Goal: Complete application form

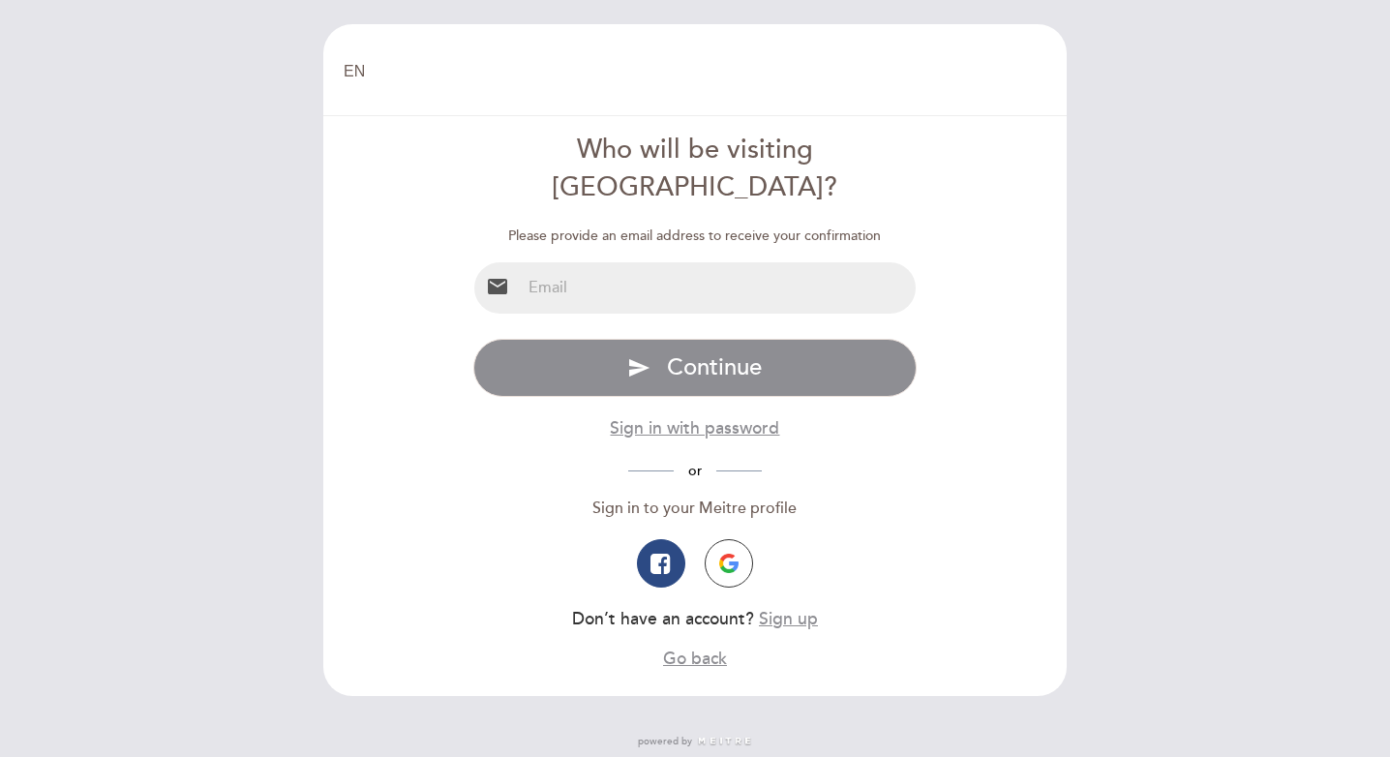
type input "[PERSON_NAME][EMAIL_ADDRESS][PERSON_NAME][DOMAIN_NAME]"
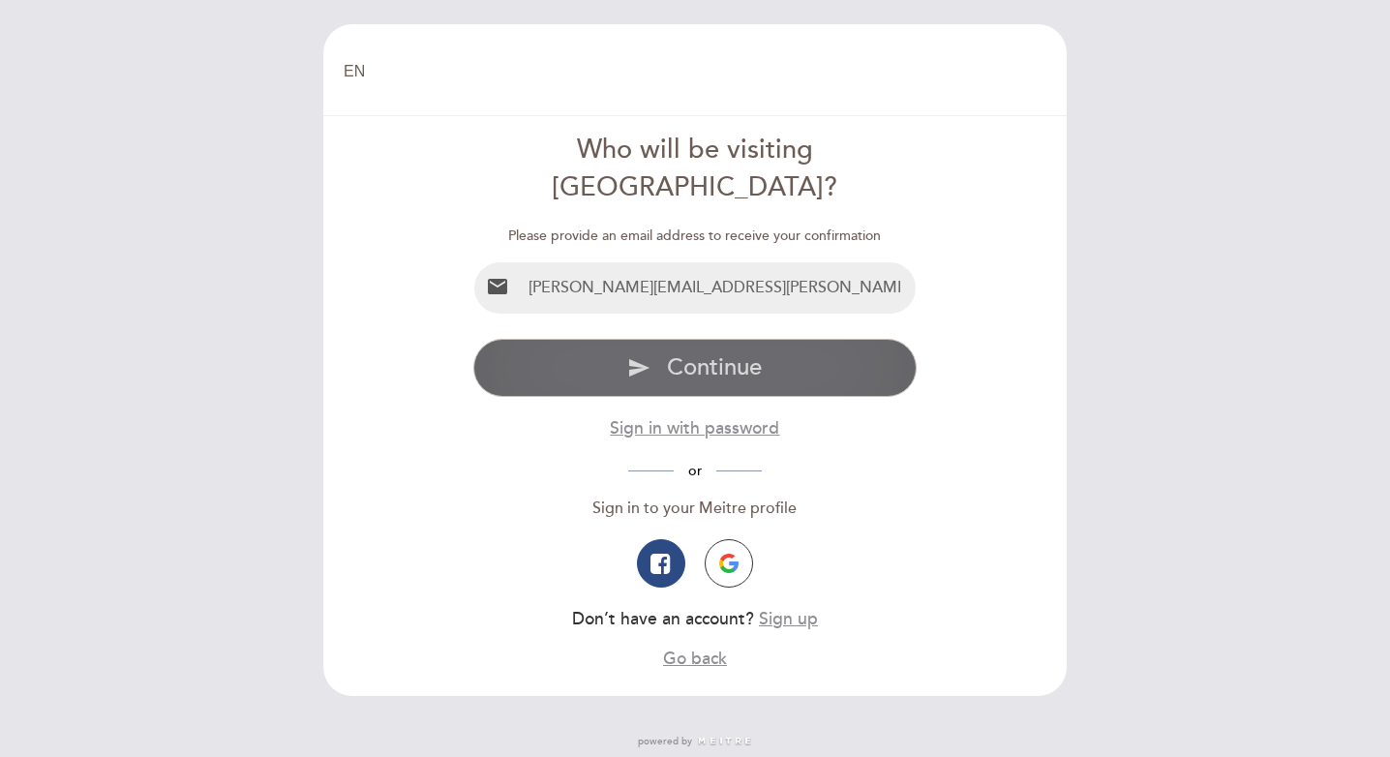
click at [703, 353] on span "Continue" at bounding box center [714, 367] width 95 height 28
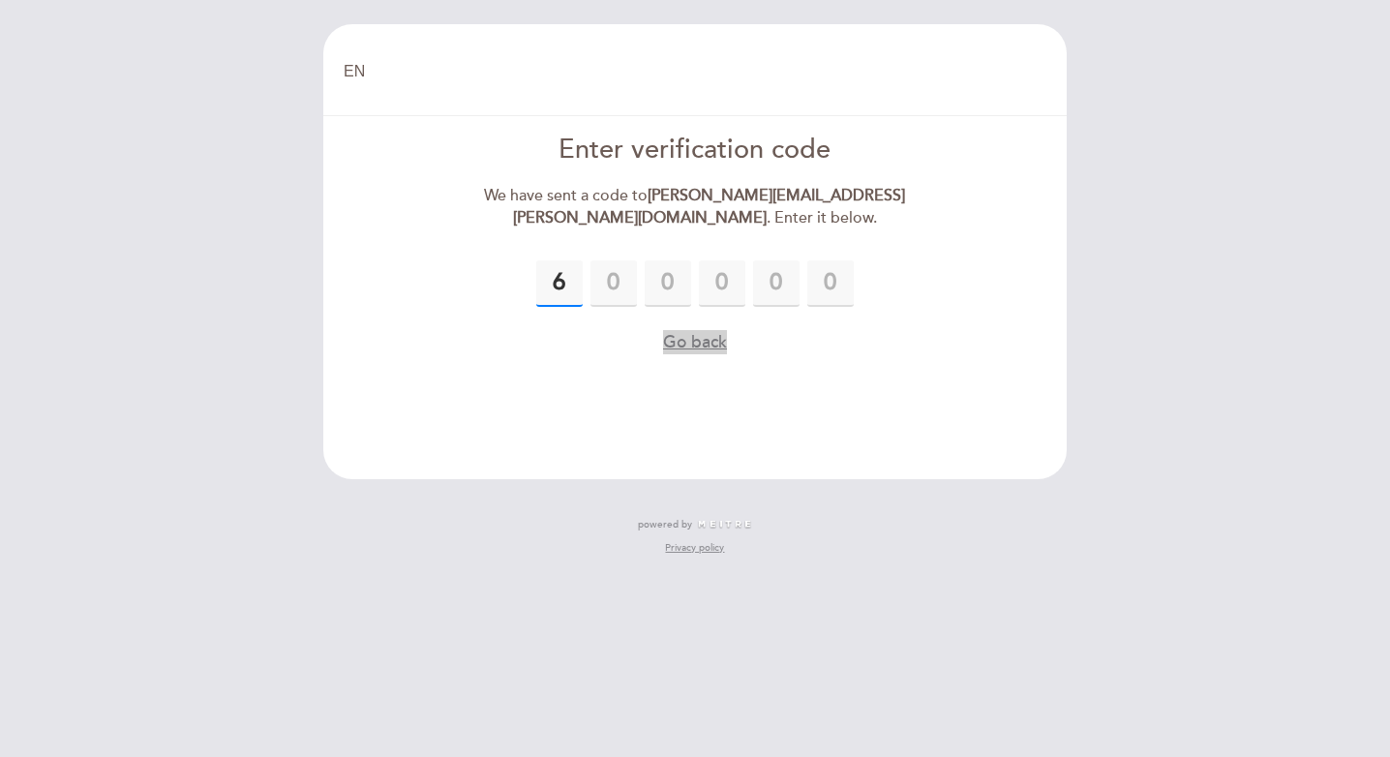
type input "6"
type input "8"
type input "7"
type input "3"
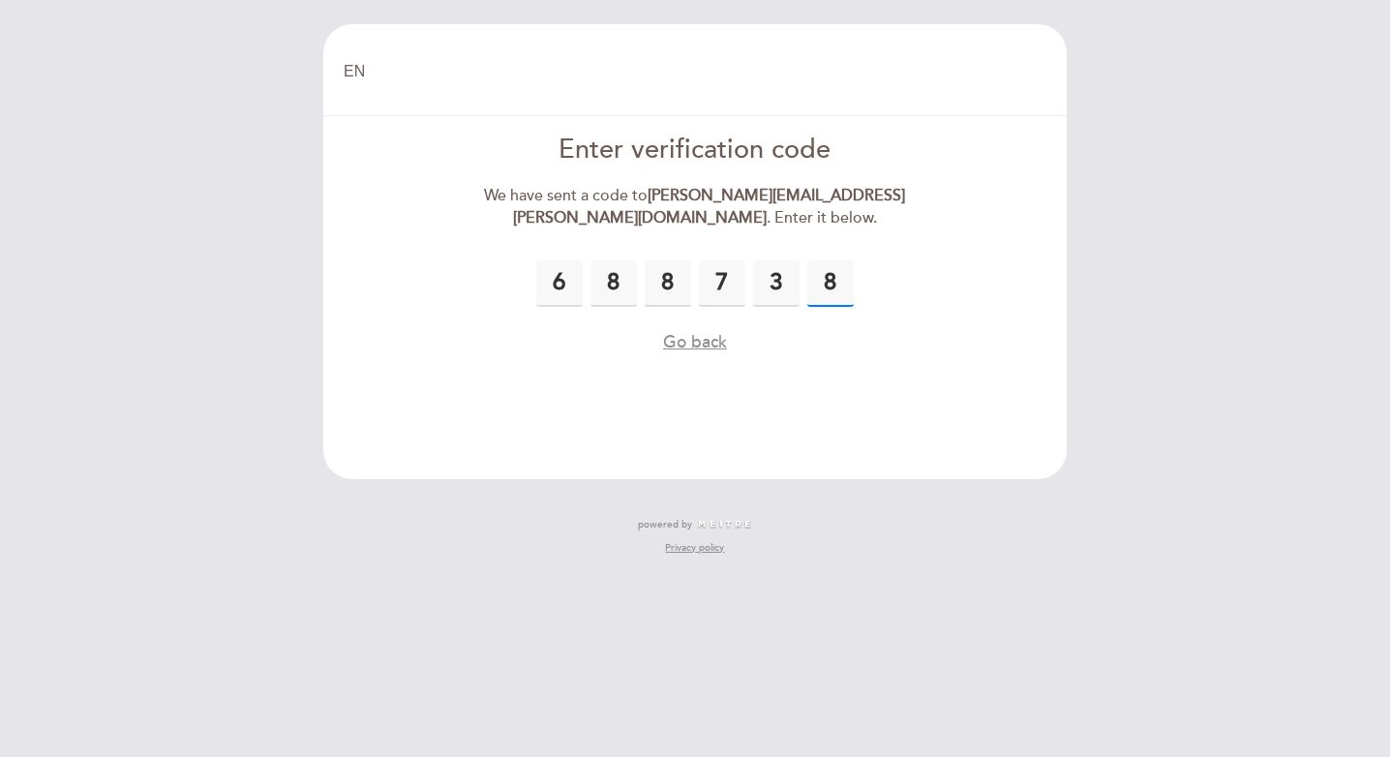
type input "8"
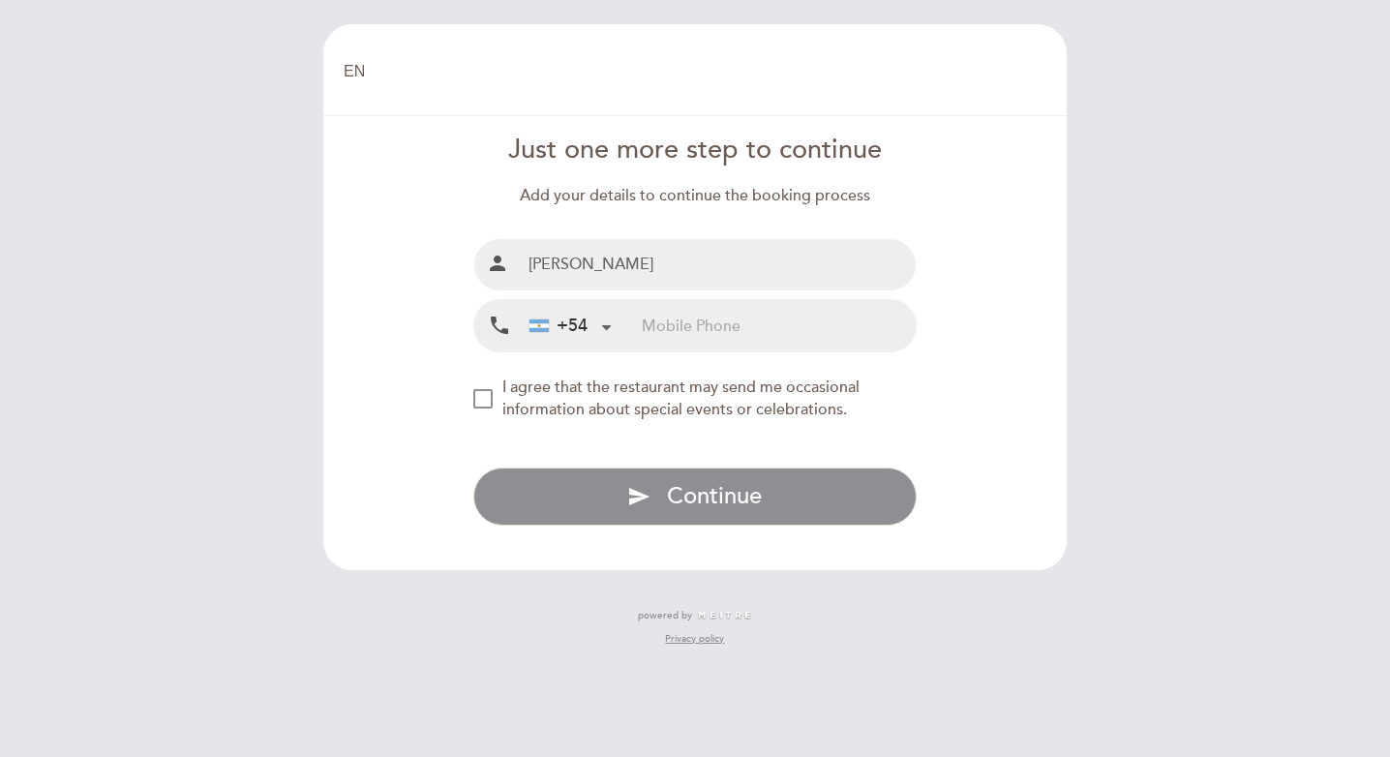
type input "[PERSON_NAME]"
click at [600, 319] on div at bounding box center [606, 325] width 13 height 13
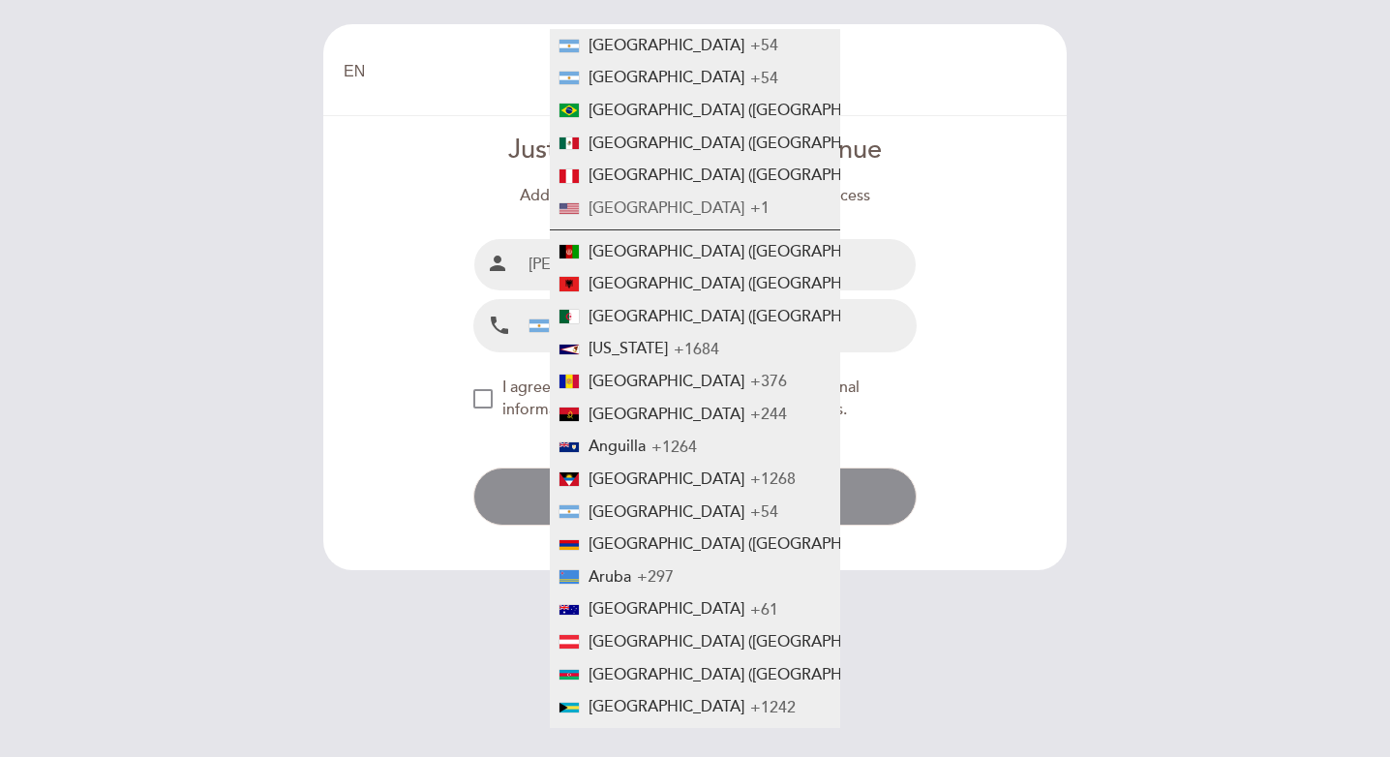
click at [623, 214] on span "[GEOGRAPHIC_DATA]" at bounding box center [667, 207] width 156 height 19
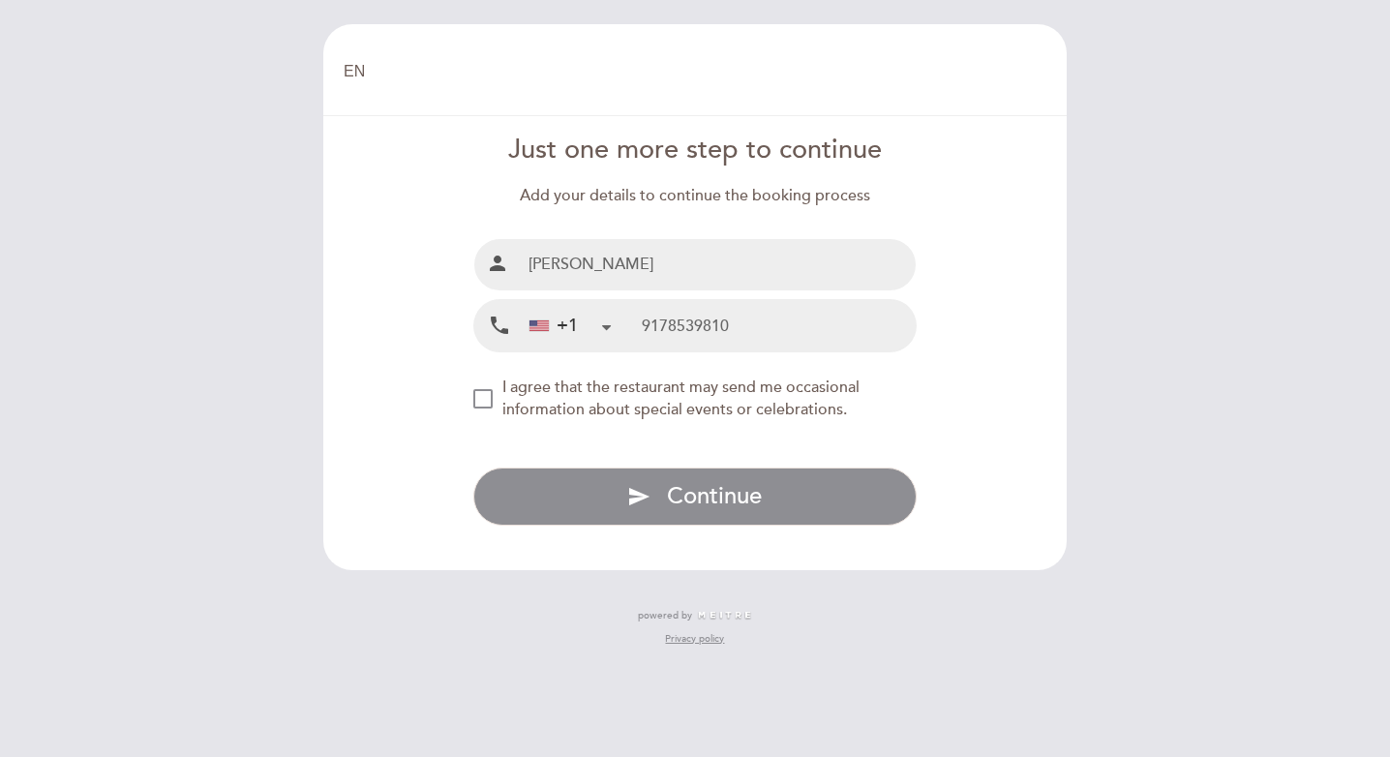
type input "9178539810"
click at [577, 381] on span "I agree that the restaurant may send me occasional information about special ev…" at bounding box center [680, 399] width 357 height 42
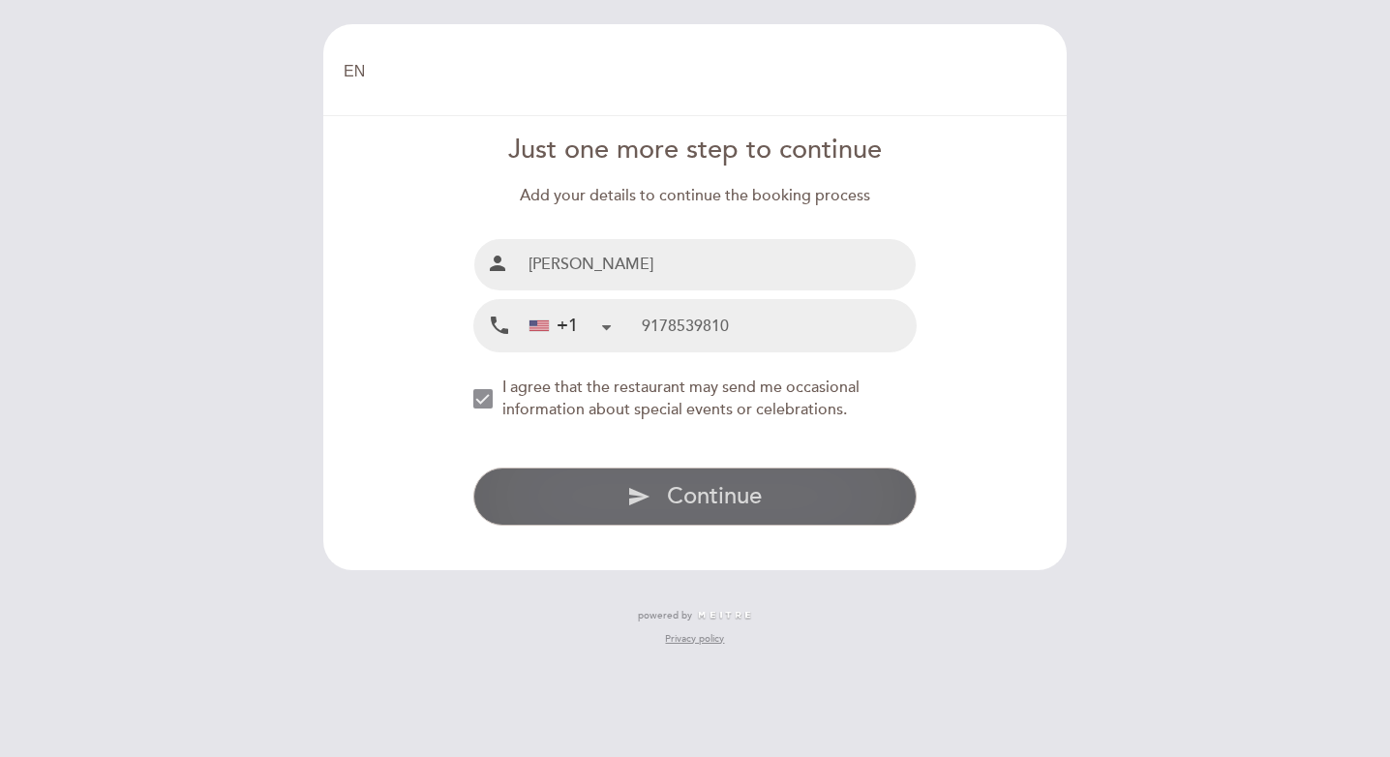
click at [620, 497] on button "send Continue" at bounding box center [695, 497] width 444 height 58
